Goal: Task Accomplishment & Management: Manage account settings

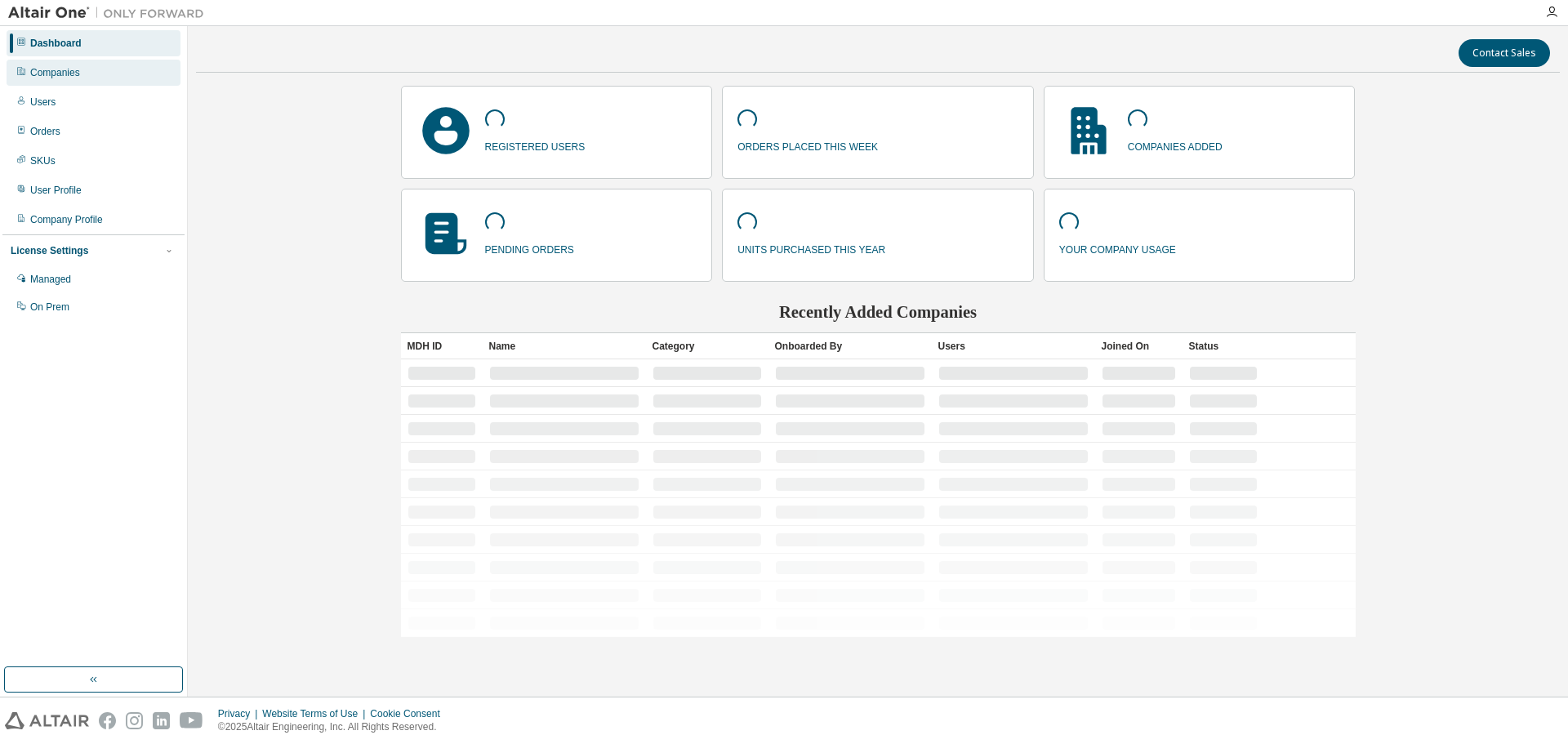
click at [94, 76] on div "Companies" at bounding box center [93, 73] width 174 height 26
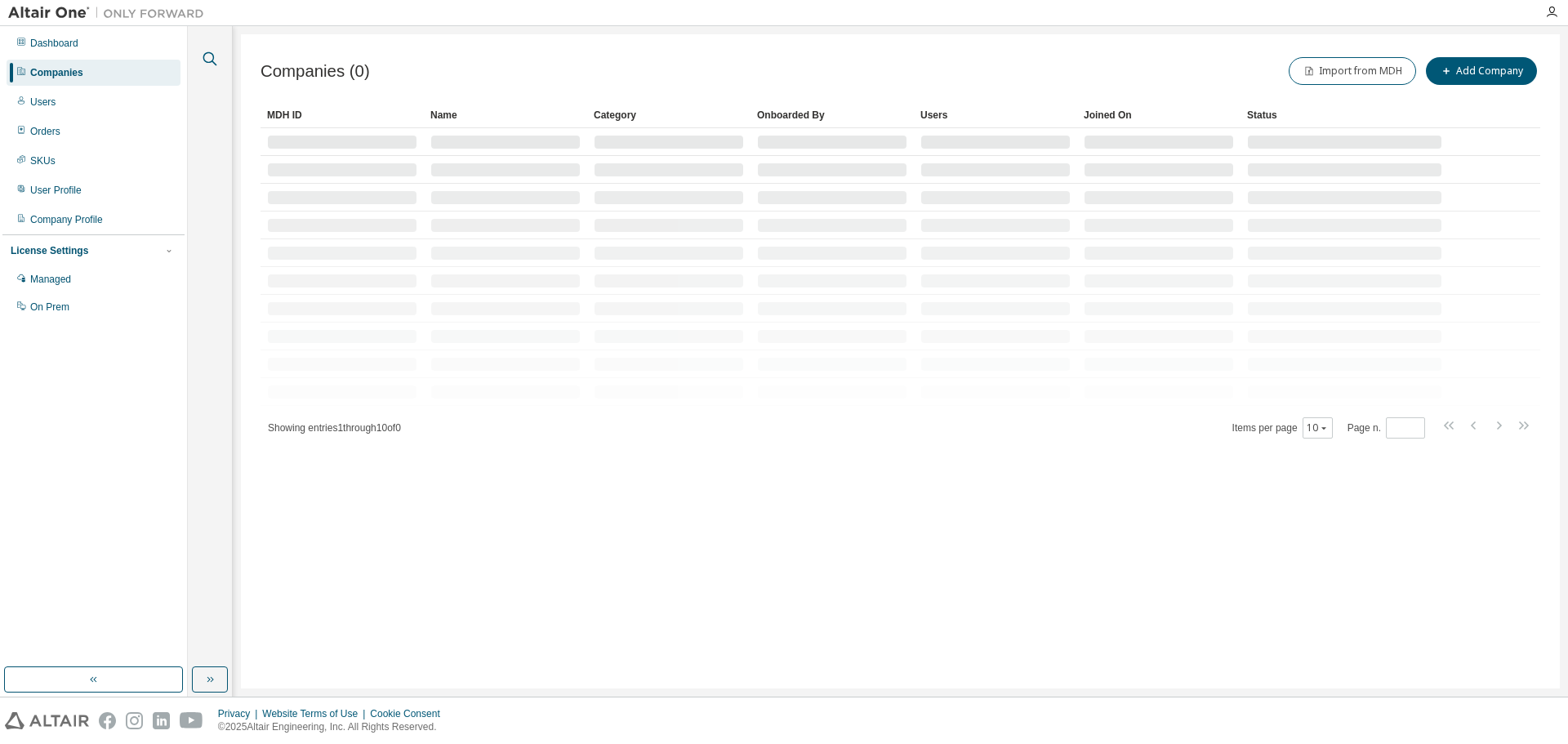
click at [212, 54] on icon "button" at bounding box center [210, 59] width 14 height 14
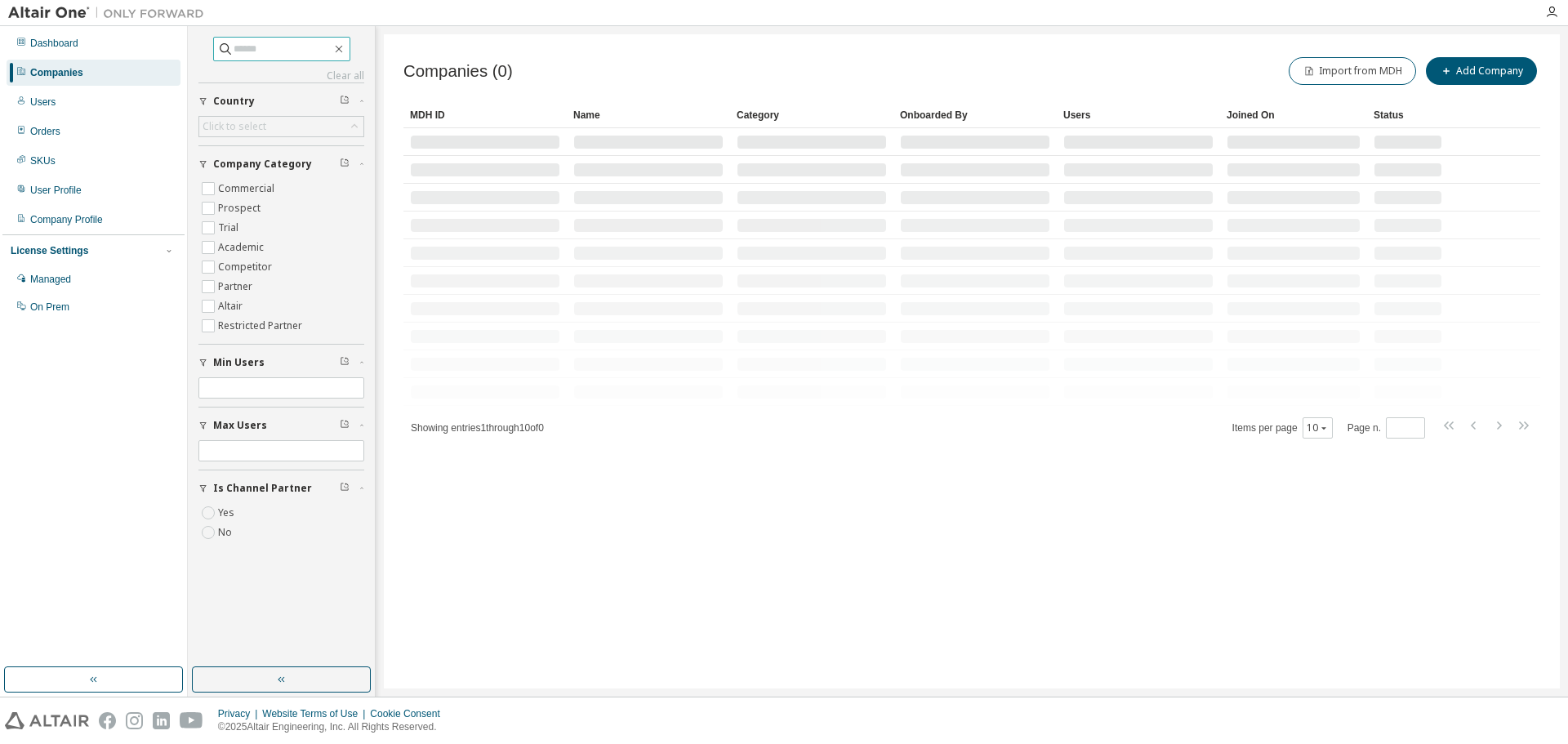
click at [323, 51] on input "text" at bounding box center [282, 49] width 98 height 16
type input "******"
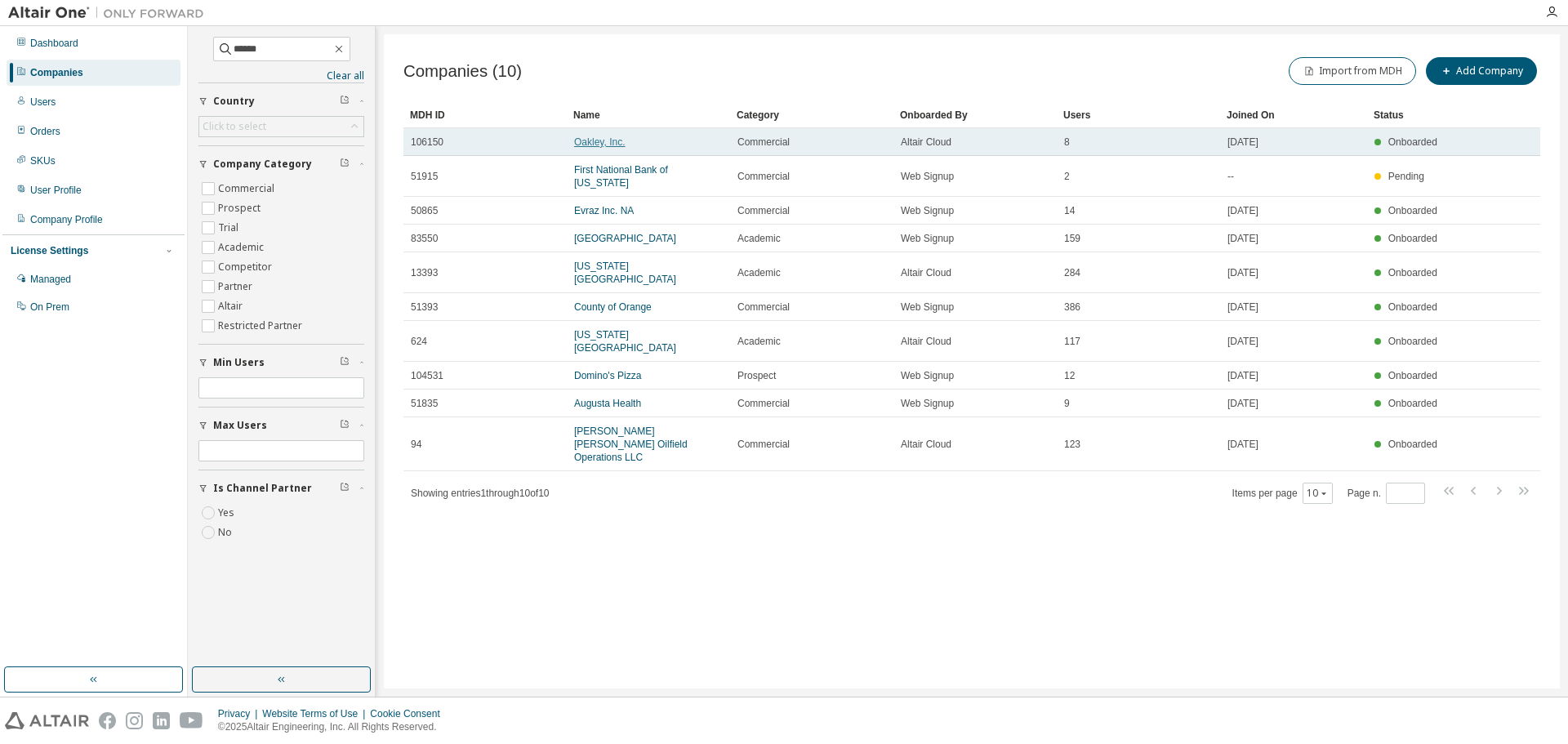
click at [610, 147] on link "Oakley, Inc." at bounding box center [599, 142] width 50 height 12
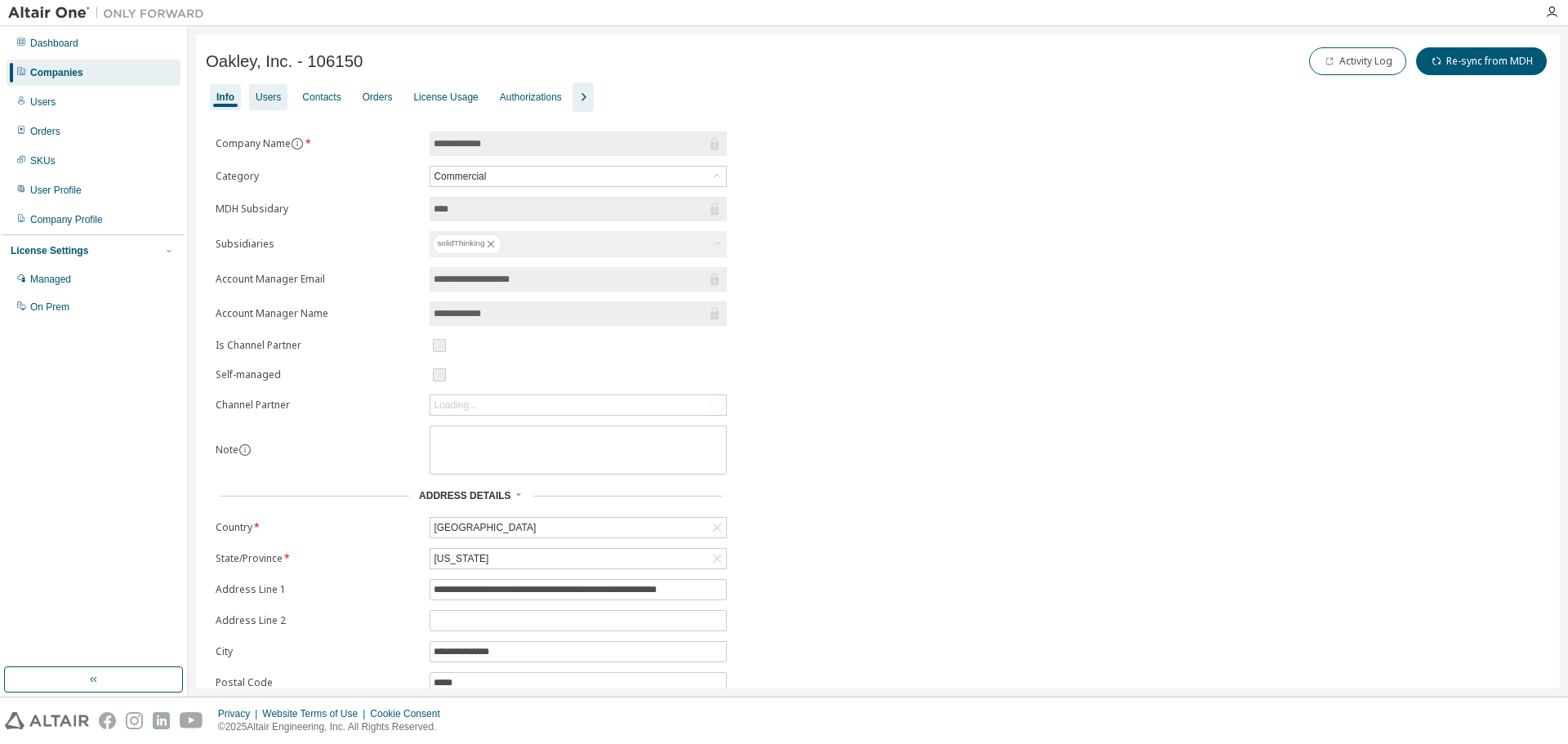
click at [252, 90] on div "Users" at bounding box center [268, 97] width 39 height 26
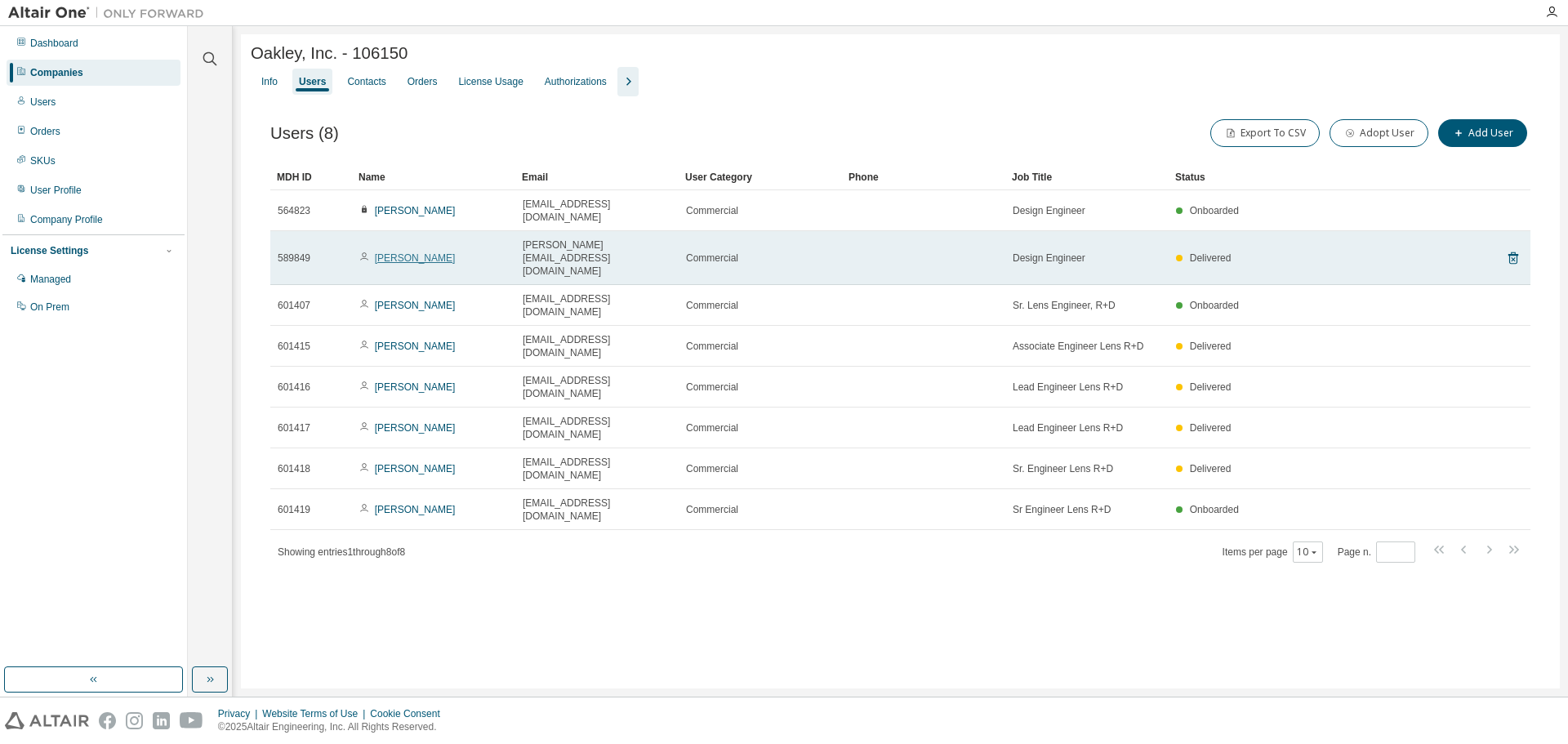
click at [395, 252] on link "[PERSON_NAME]" at bounding box center [415, 258] width 81 height 12
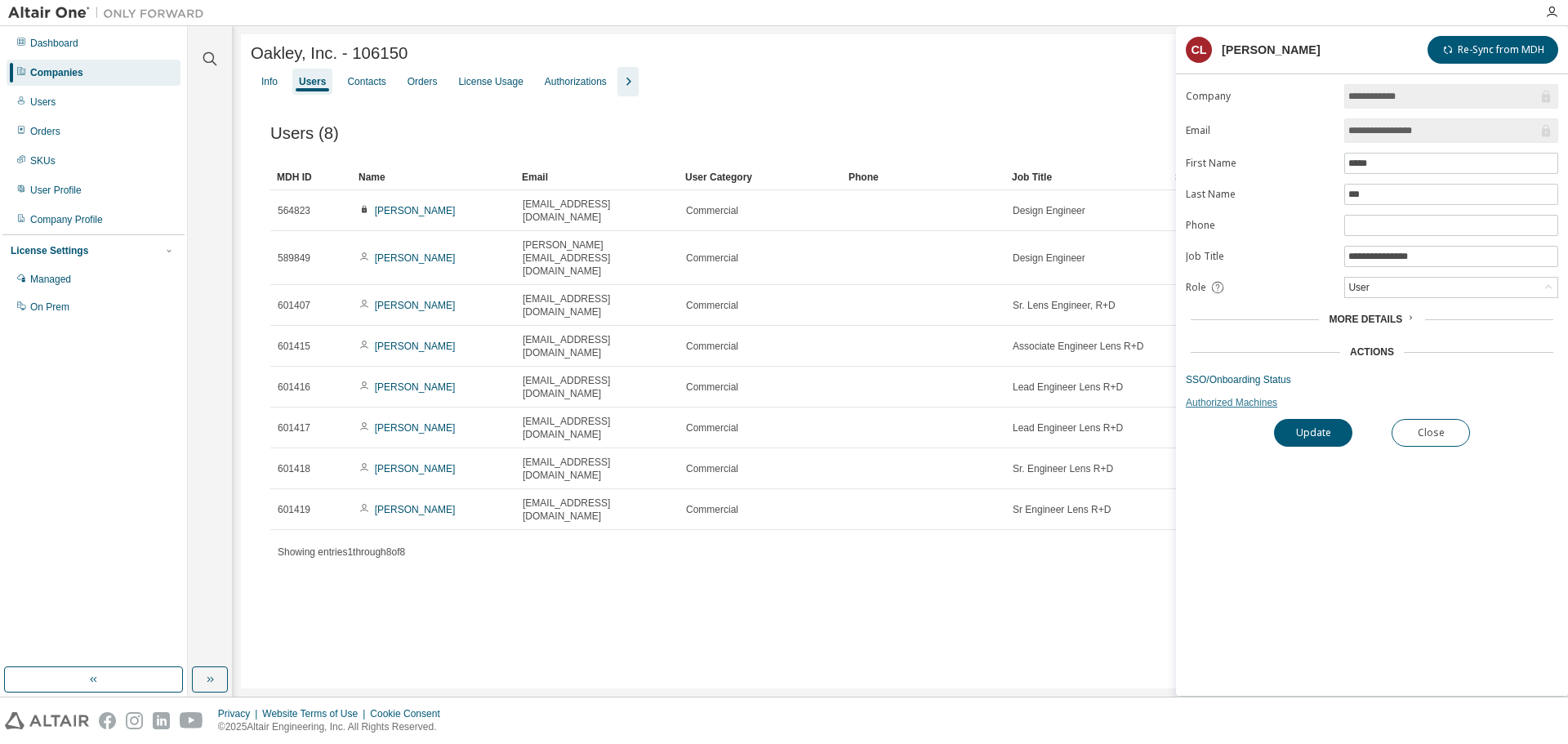
click at [1236, 403] on link "Authorized Machines" at bounding box center [1373, 403] width 373 height 13
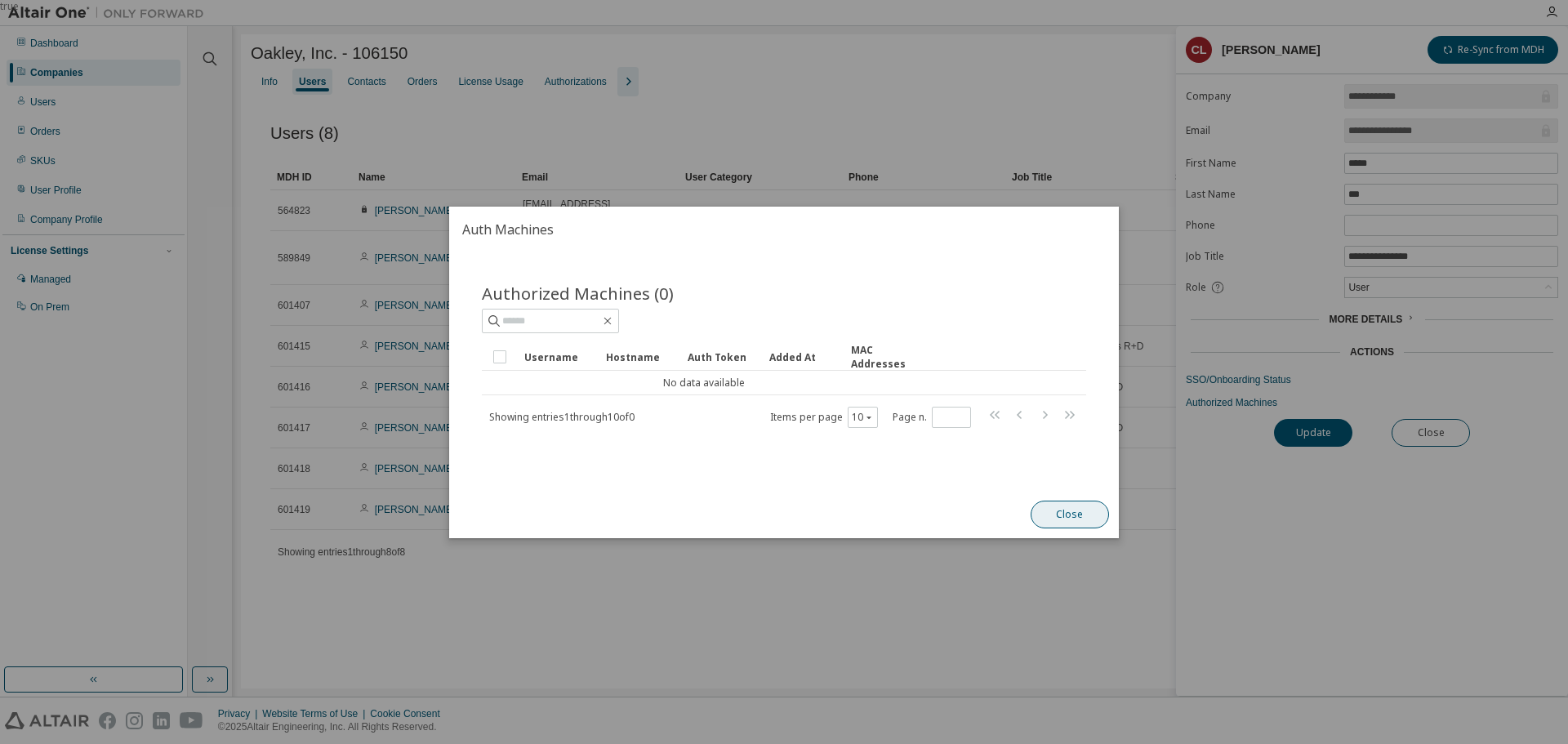
click at [1047, 501] on button "Close" at bounding box center [1070, 515] width 78 height 28
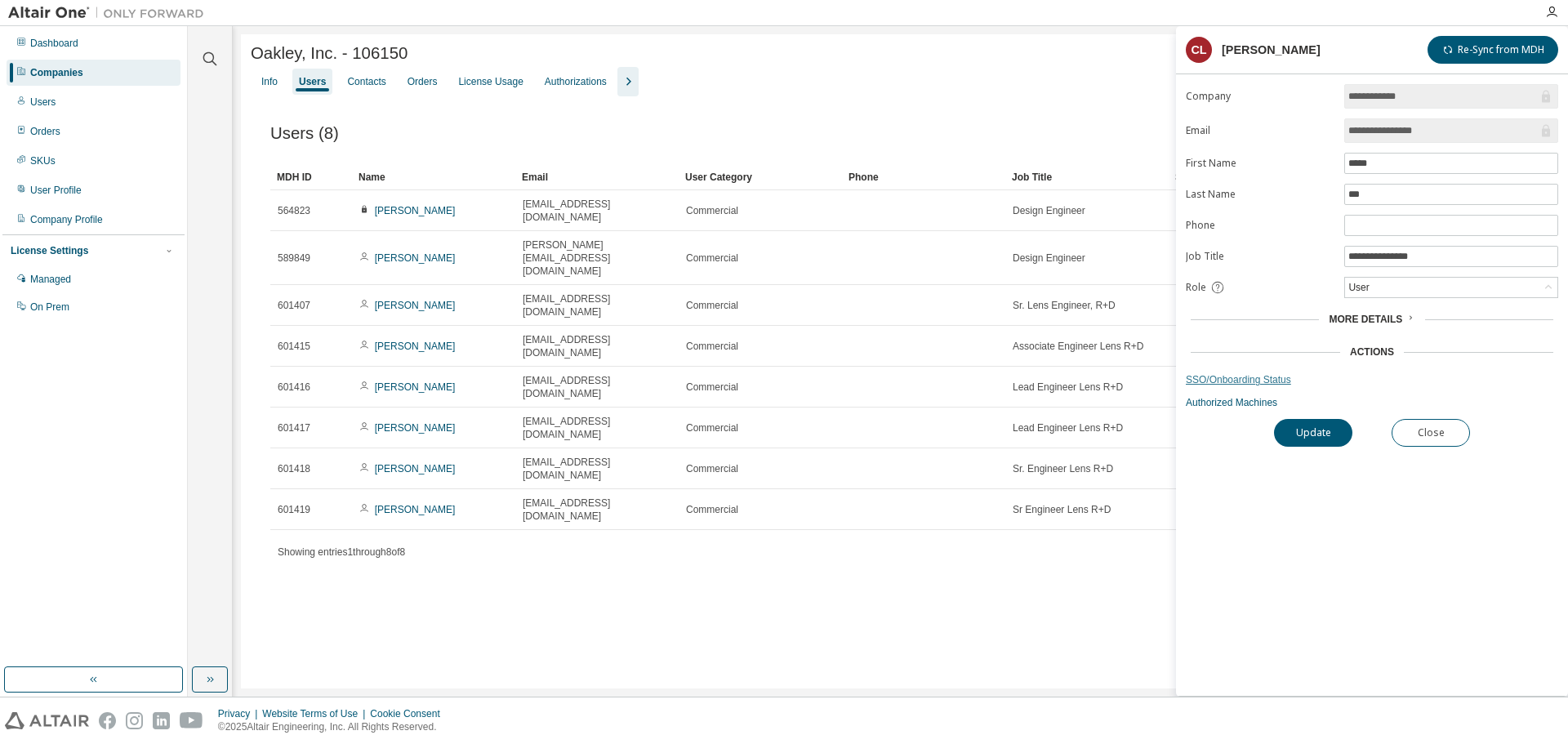
click at [1270, 378] on link "SSO/Onboarding Status" at bounding box center [1373, 380] width 373 height 13
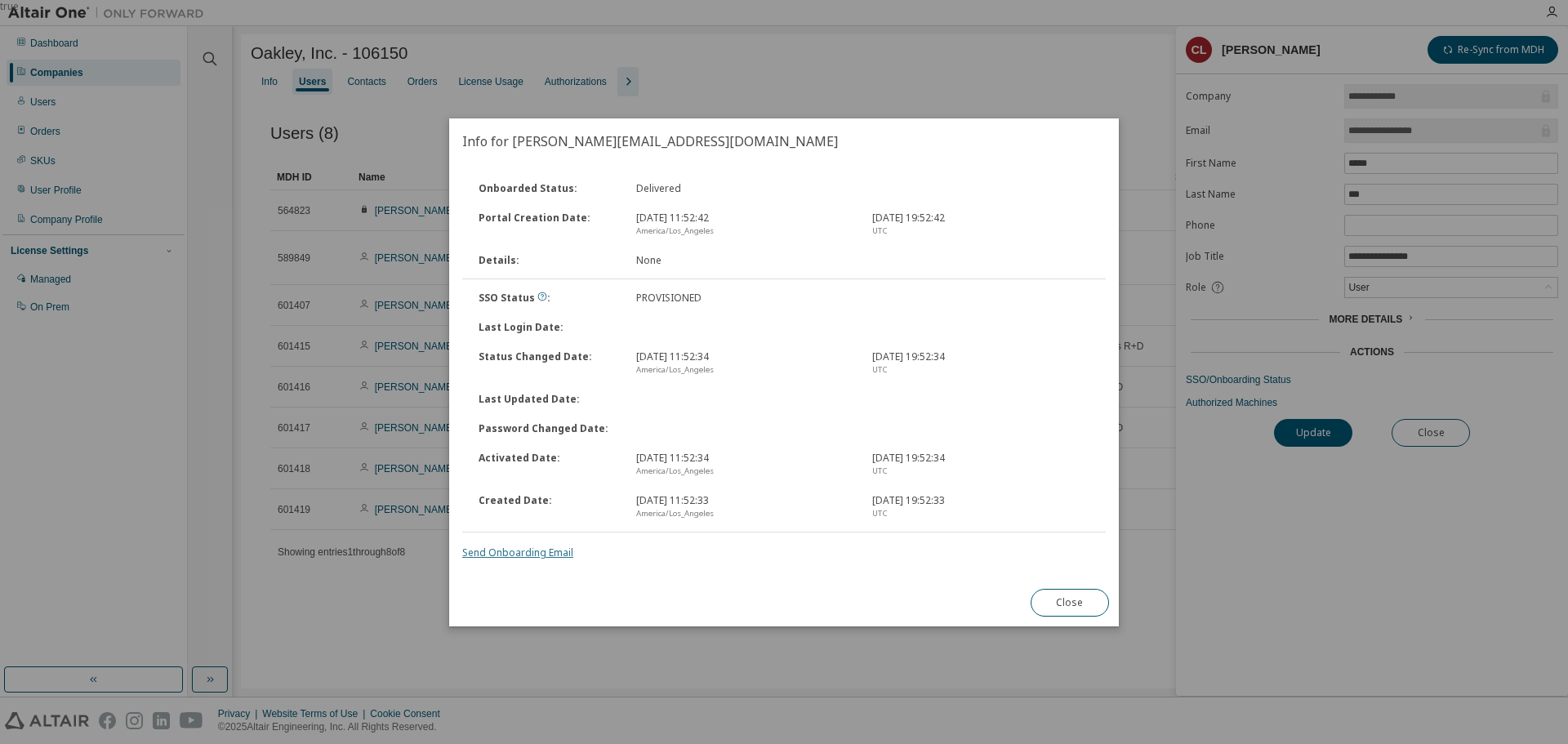
click at [537, 552] on link "Send Onboarding Email" at bounding box center [517, 552] width 111 height 14
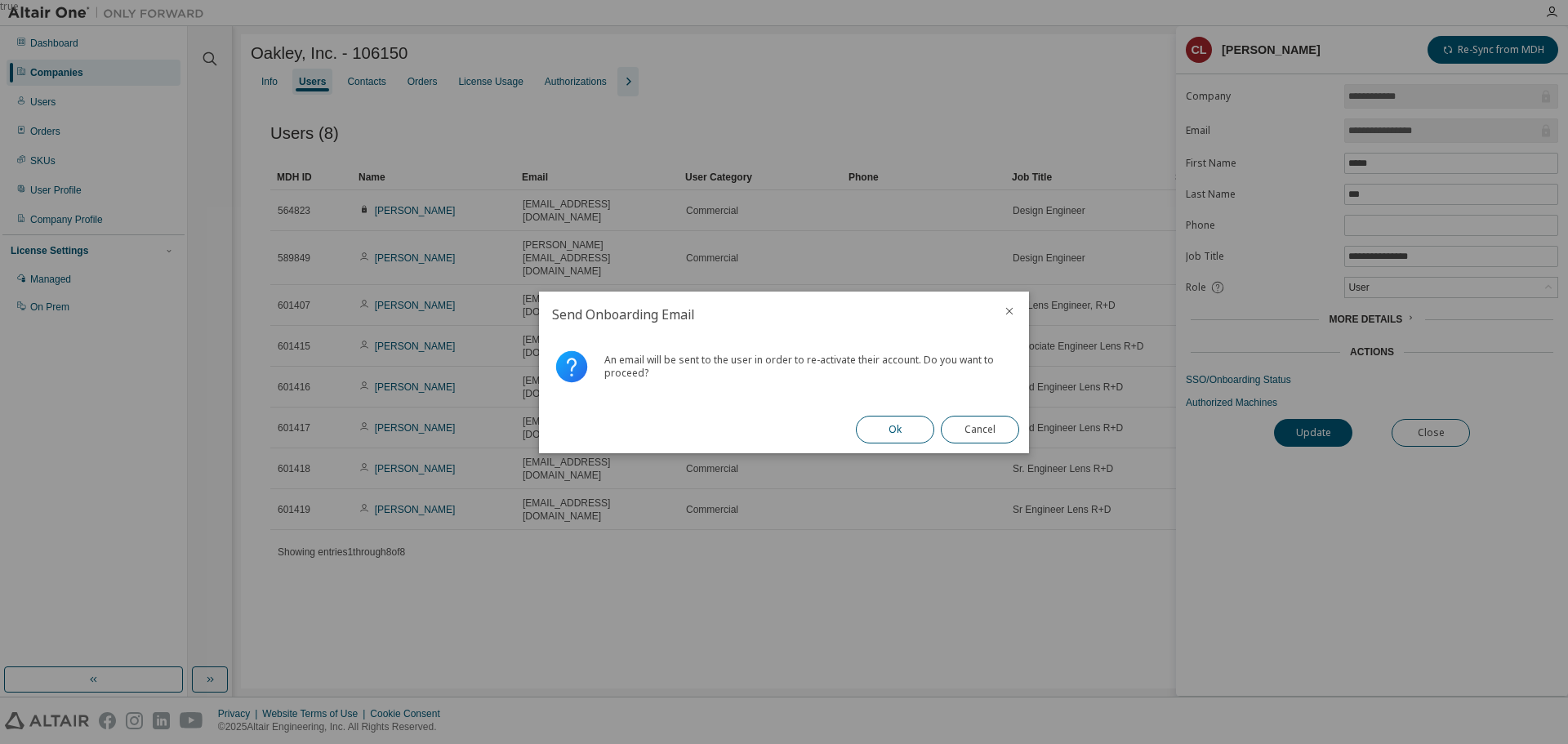
click at [889, 436] on button "Ok" at bounding box center [895, 430] width 78 height 28
click at [981, 436] on button "Close" at bounding box center [980, 430] width 78 height 28
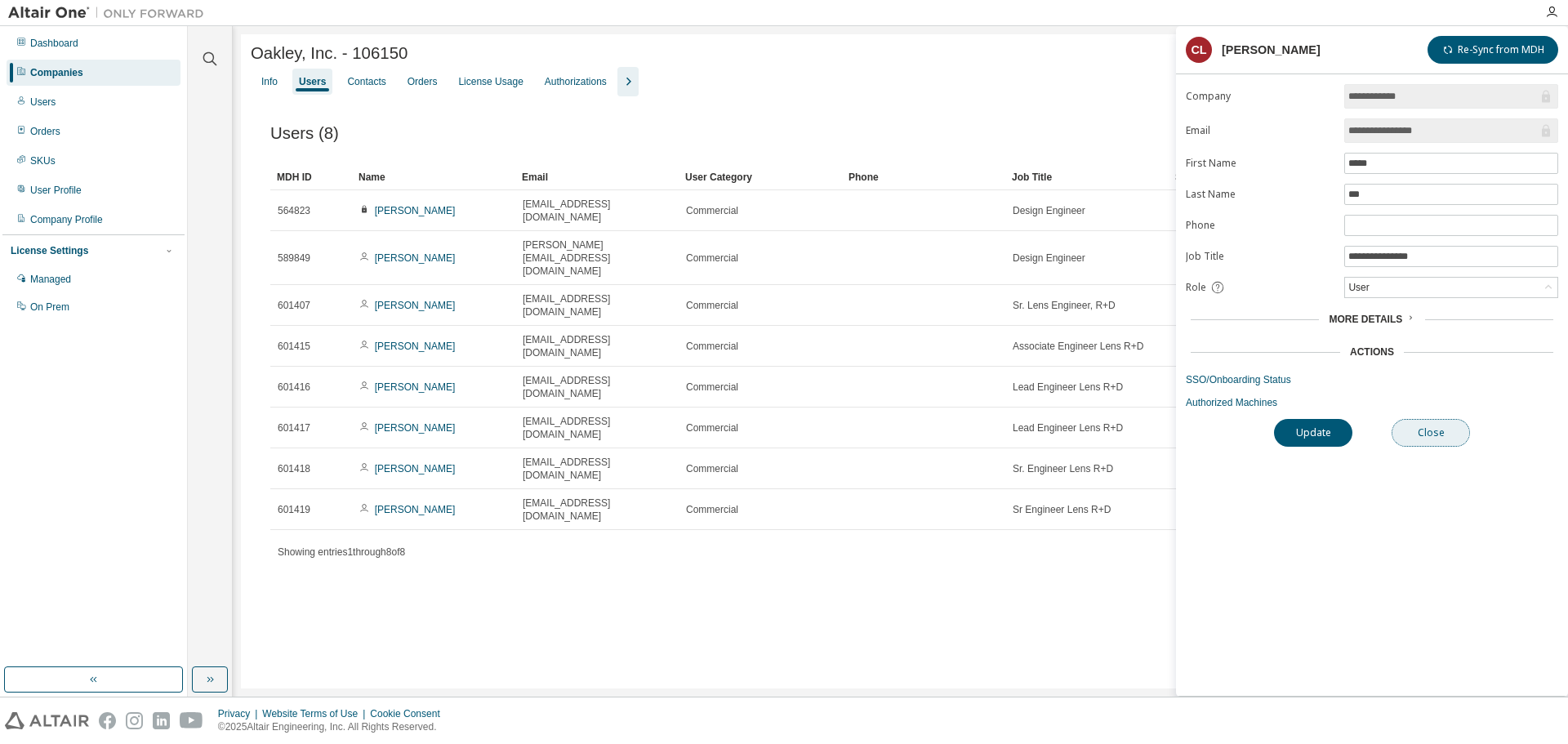
click at [1403, 444] on button "Close" at bounding box center [1430, 433] width 78 height 28
